Goal: Find specific page/section: Find specific page/section

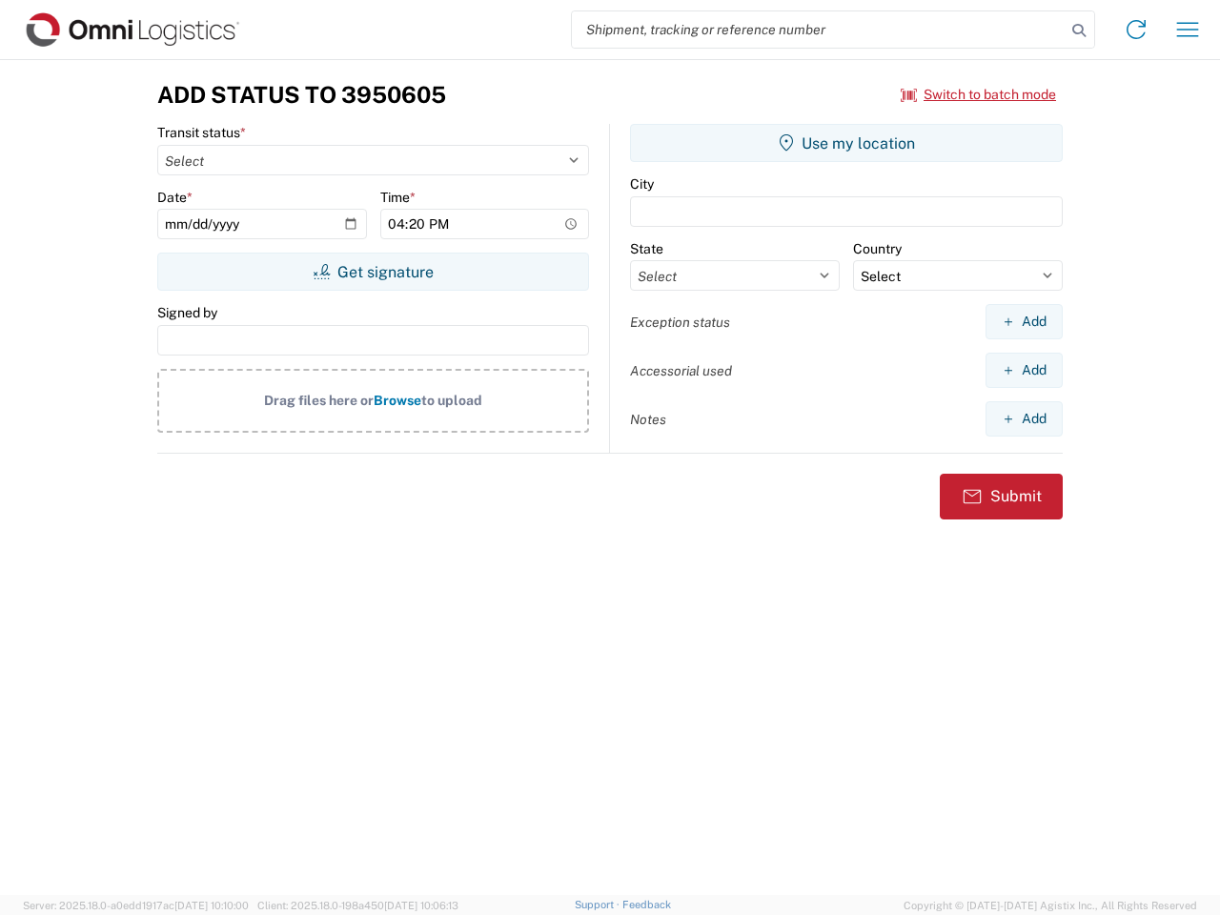
click at [819, 30] on input "search" at bounding box center [819, 29] width 494 height 36
click at [1079, 31] on icon at bounding box center [1079, 30] width 27 height 27
click at [1136, 30] on icon at bounding box center [1136, 29] width 31 height 31
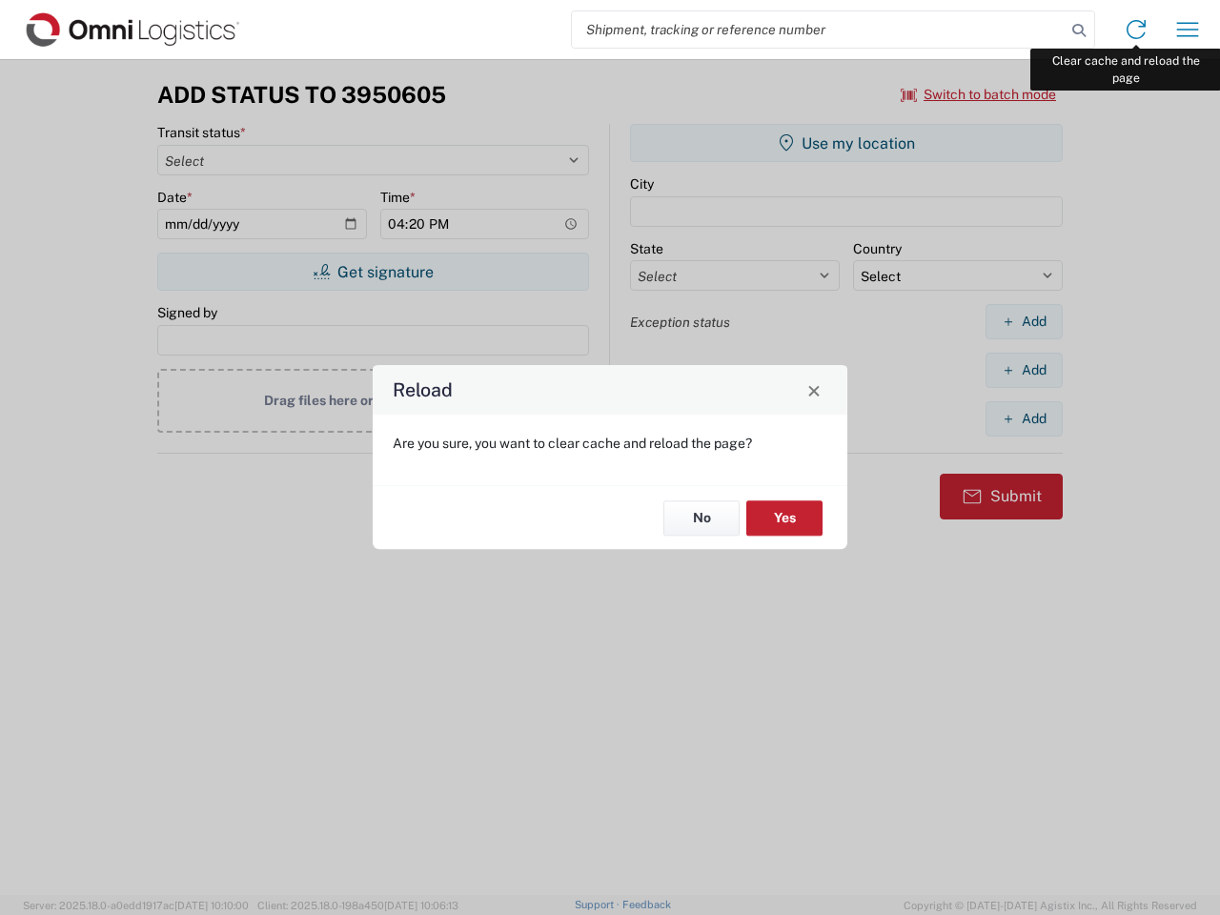
click at [1188, 30] on div "Reload Are you sure, you want to clear cache and reload the page? No Yes" at bounding box center [610, 457] width 1220 height 915
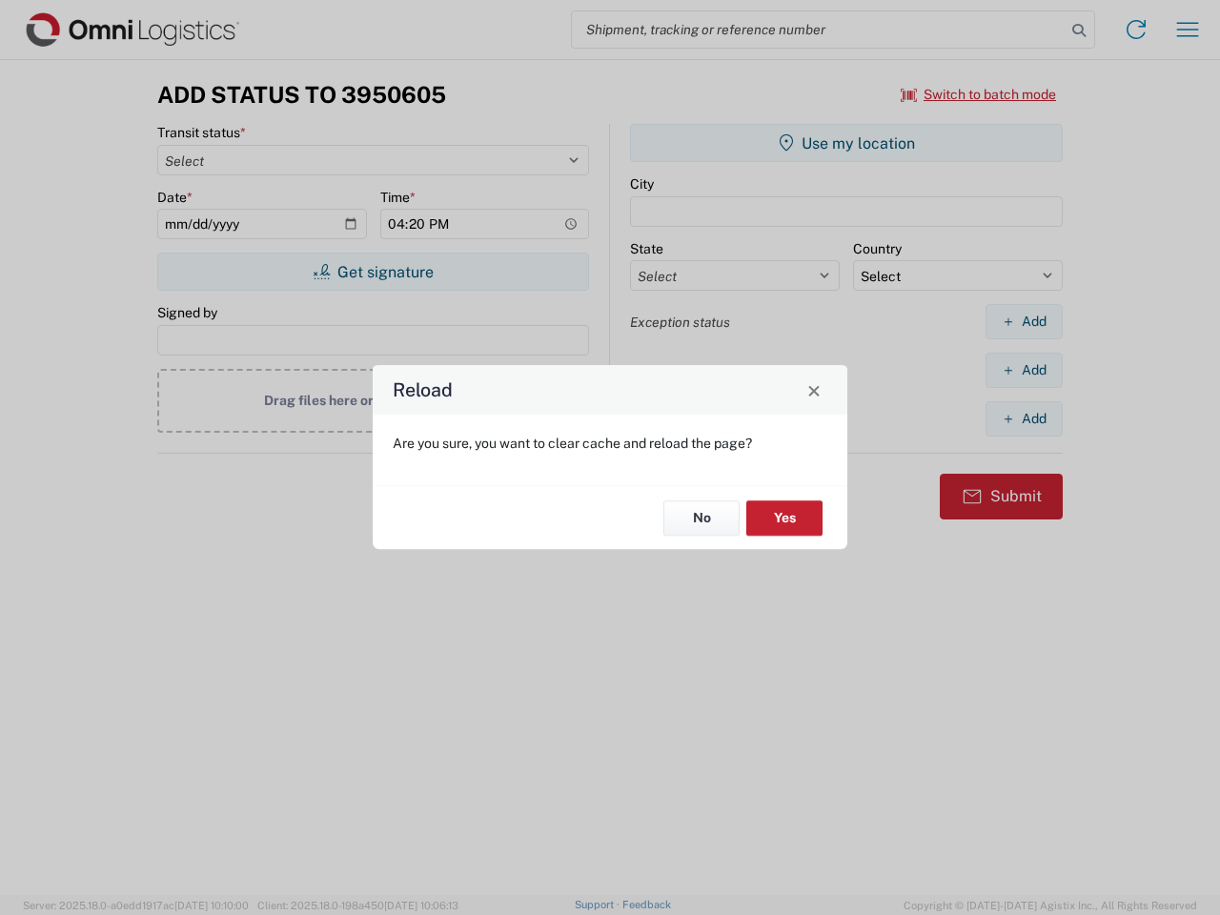
click at [979, 94] on div "Reload Are you sure, you want to clear cache and reload the page? No Yes" at bounding box center [610, 457] width 1220 height 915
click at [373, 272] on div "Reload Are you sure, you want to clear cache and reload the page? No Yes" at bounding box center [610, 457] width 1220 height 915
click at [846, 143] on div "Reload Are you sure, you want to clear cache and reload the page? No Yes" at bounding box center [610, 457] width 1220 height 915
click at [1024, 321] on div "Reload Are you sure, you want to clear cache and reload the page? No Yes" at bounding box center [610, 457] width 1220 height 915
click at [1024, 370] on div "Reload Are you sure, you want to clear cache and reload the page? No Yes" at bounding box center [610, 457] width 1220 height 915
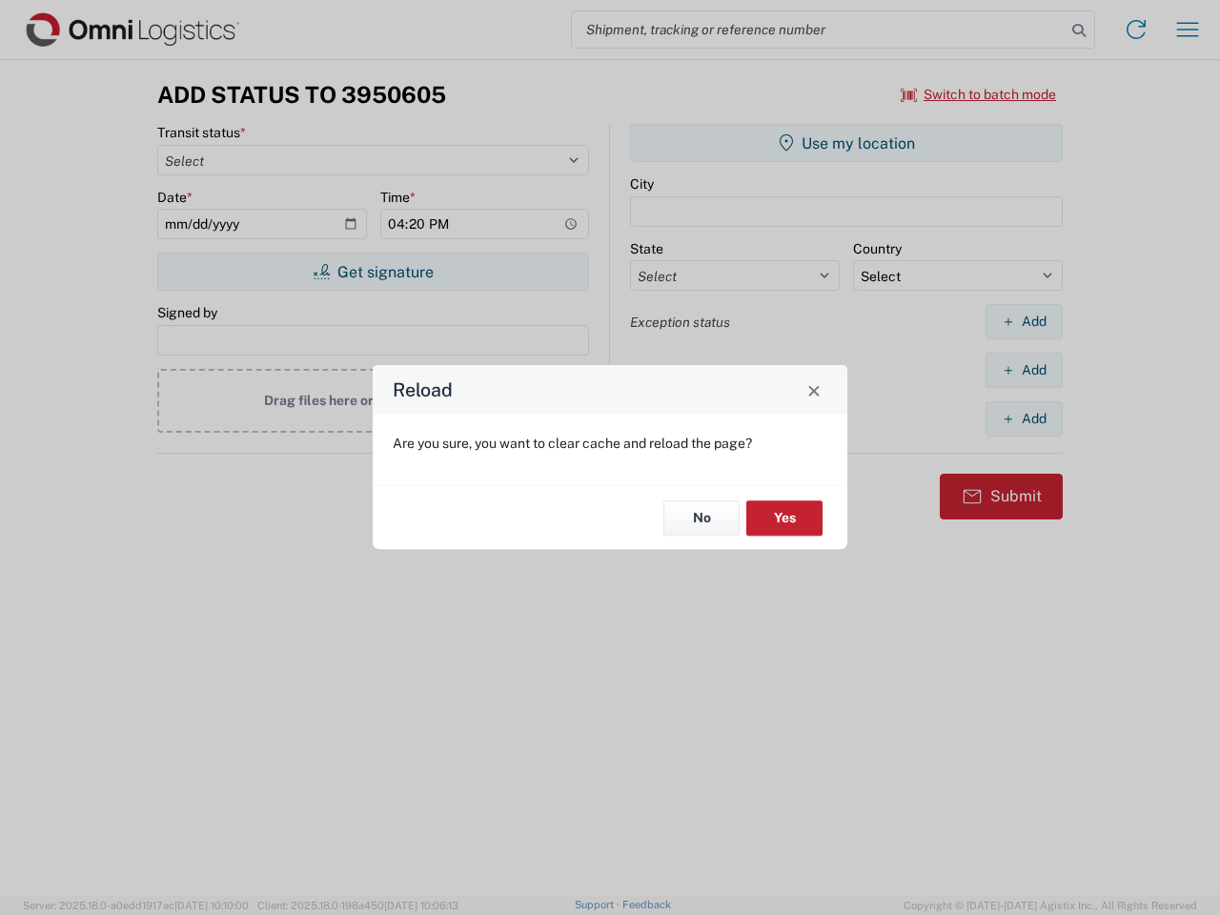
click at [1024, 418] on div "Reload Are you sure, you want to clear cache and reload the page? No Yes" at bounding box center [610, 457] width 1220 height 915
